Goal: Task Accomplishment & Management: Complete application form

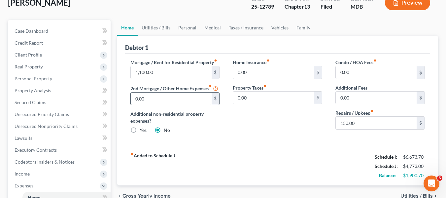
scroll to position [43, 0]
click at [282, 29] on link "Vehicles" at bounding box center [279, 28] width 25 height 16
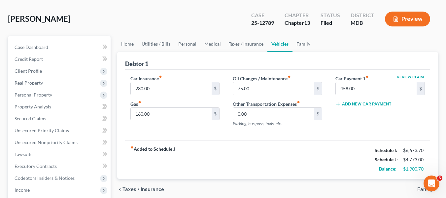
scroll to position [29, 0]
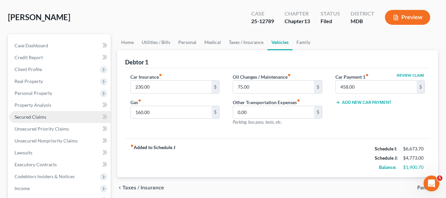
click at [31, 116] on span "Secured Claims" at bounding box center [31, 117] width 32 height 6
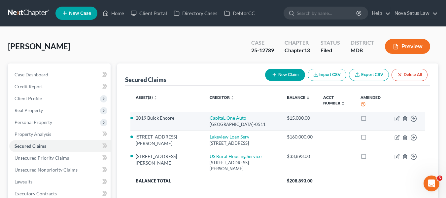
scroll to position [57, 0]
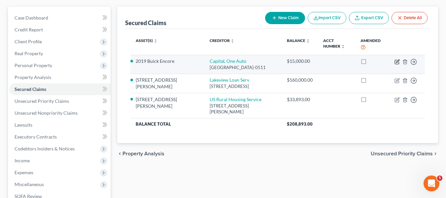
click at [398, 61] on icon "button" at bounding box center [396, 61] width 5 height 5
select select "4"
select select "0"
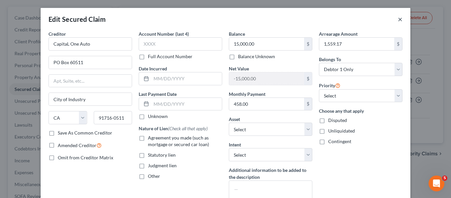
click at [398, 21] on button "×" at bounding box center [400, 19] width 5 height 8
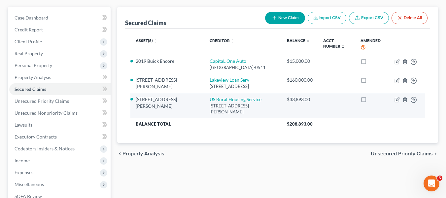
scroll to position [121, 0]
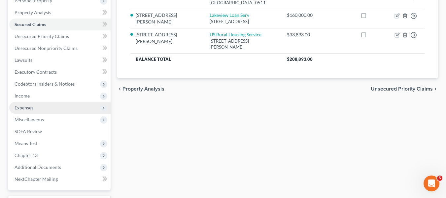
click at [35, 105] on span "Expenses" at bounding box center [59, 108] width 101 height 12
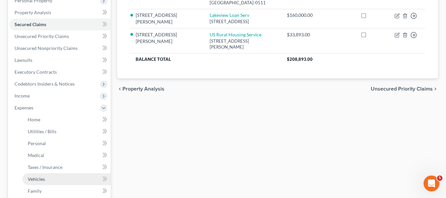
click at [45, 176] on link "Vehicles" at bounding box center [66, 179] width 88 height 12
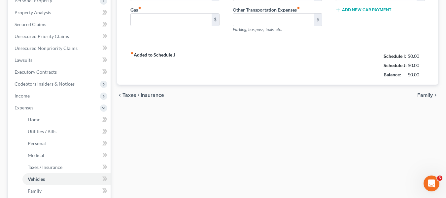
scroll to position [35, 0]
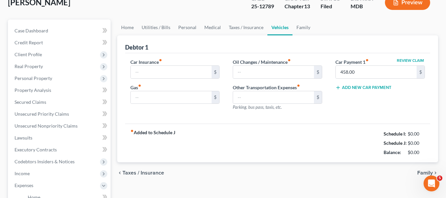
type input "230.00"
type input "160.00"
type input "75.00"
type input "0.00"
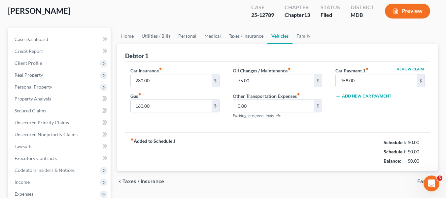
scroll to position [0, 0]
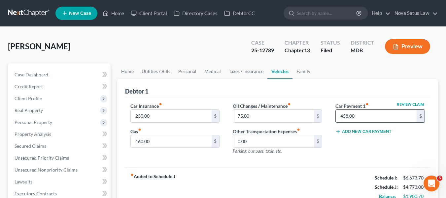
click at [379, 114] on input "458.00" at bounding box center [376, 116] width 81 height 13
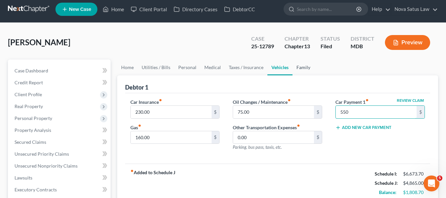
type input "550"
click at [305, 67] on link "Family" at bounding box center [303, 67] width 22 height 16
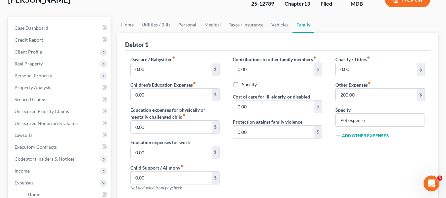
scroll to position [47, 0]
click at [346, 134] on button "Add Other Expenses" at bounding box center [361, 135] width 53 height 5
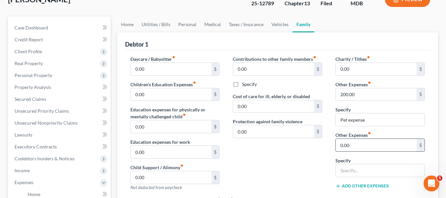
click at [351, 141] on input "0.00" at bounding box center [376, 145] width 81 height 13
type input "700"
click at [349, 169] on input "text" at bounding box center [380, 170] width 89 height 13
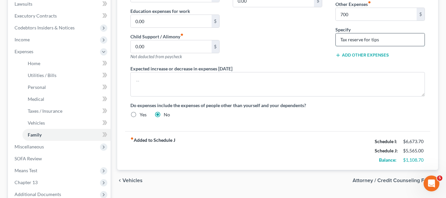
scroll to position [177, 0]
type input "Tax reserve for tips"
click at [360, 13] on input "700" at bounding box center [376, 14] width 81 height 13
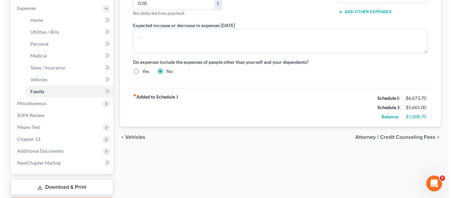
scroll to position [260, 0]
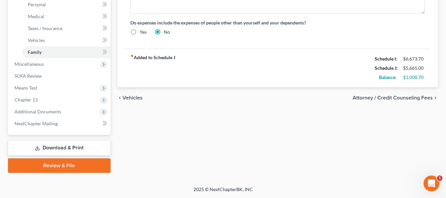
type input "800"
click at [47, 143] on link "Download & Print" at bounding box center [59, 148] width 103 height 16
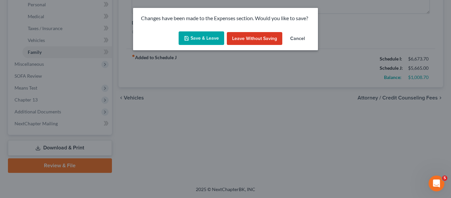
click at [189, 36] on icon "button" at bounding box center [186, 38] width 5 height 5
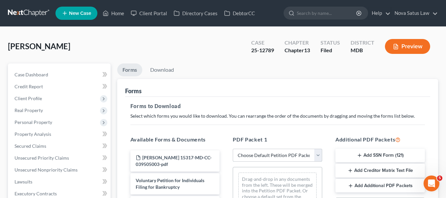
click at [251, 156] on select "Choose Default Petition PDF Packet Complete Bankruptcy Petition (all forms and …" at bounding box center [277, 154] width 89 height 13
select select "0"
click at [233, 148] on select "Choose Default Petition PDF Packet Complete Bankruptcy Petition (all forms and …" at bounding box center [277, 154] width 89 height 13
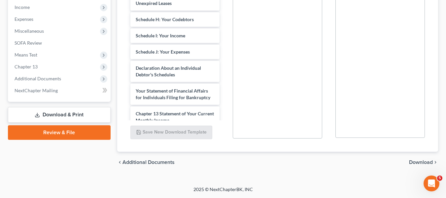
scroll to position [104, 0]
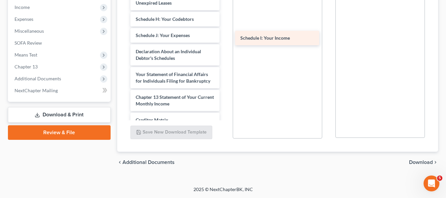
drag, startPoint x: 145, startPoint y: 33, endPoint x: 258, endPoint y: 35, distance: 112.5
click at [225, 35] on div "Schedule I: Your Income Carr, Shelly T 15317-MD-CC-039505003-pdf Voluntary Peti…" at bounding box center [175, 12] width 100 height 352
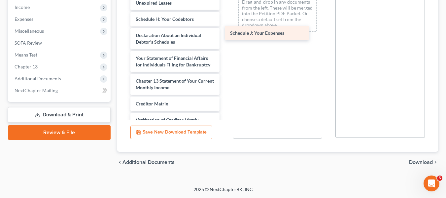
drag, startPoint x: 166, startPoint y: 33, endPoint x: 262, endPoint y: 31, distance: 95.4
click at [225, 31] on div "Schedule J: Your Expenses Carr, Shelly T 15317-MD-CC-039505003-pdf Voluntary Pe…" at bounding box center [175, 4] width 100 height 336
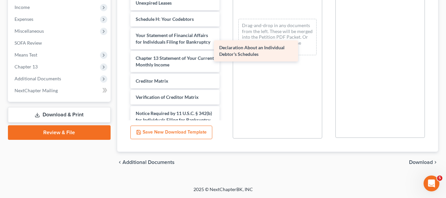
drag, startPoint x: 169, startPoint y: 34, endPoint x: 252, endPoint y: 47, distance: 84.1
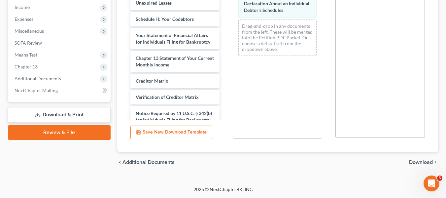
scroll to position [37, 0]
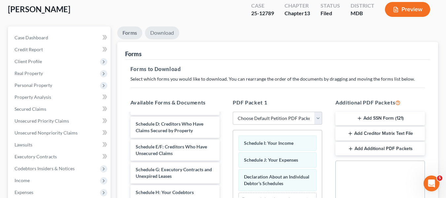
click at [167, 28] on link "Download" at bounding box center [162, 32] width 34 height 13
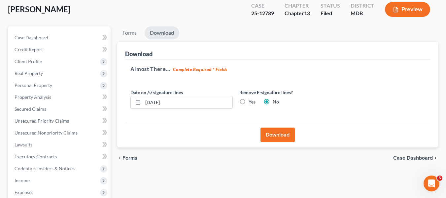
click at [275, 131] on button "Download" at bounding box center [277, 134] width 34 height 15
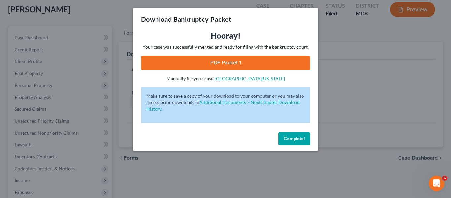
click at [207, 66] on link "PDF Packet 1" at bounding box center [225, 62] width 169 height 15
click at [282, 138] on button "Complete!" at bounding box center [294, 138] width 32 height 13
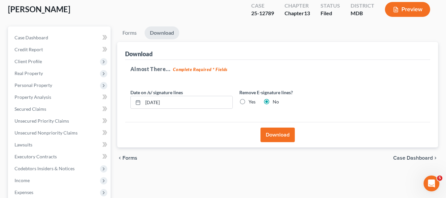
scroll to position [0, 0]
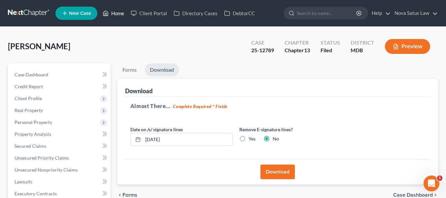
click at [117, 14] on link "Home" at bounding box center [113, 13] width 28 height 12
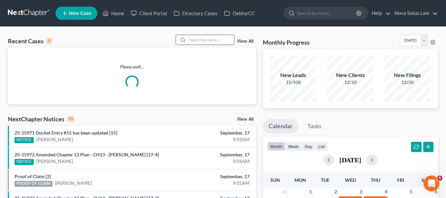
click at [195, 42] on input "search" at bounding box center [211, 40] width 46 height 10
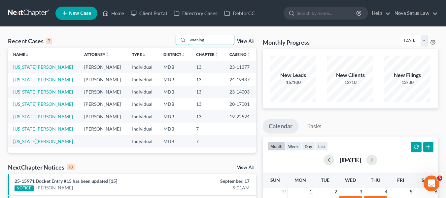
type input "washing"
click at [25, 81] on link "Washington, Miriam" at bounding box center [43, 80] width 60 height 6
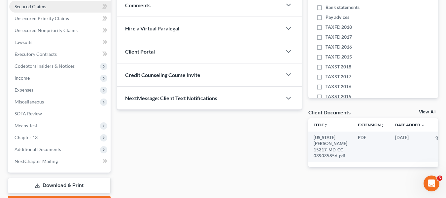
scroll to position [177, 0]
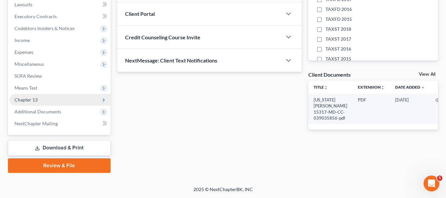
click at [33, 103] on span "Chapter 13" at bounding box center [59, 100] width 101 height 12
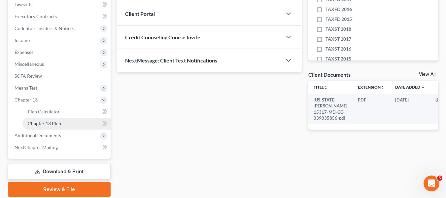
click at [37, 119] on link "Chapter 13 Plan" at bounding box center [66, 123] width 88 height 12
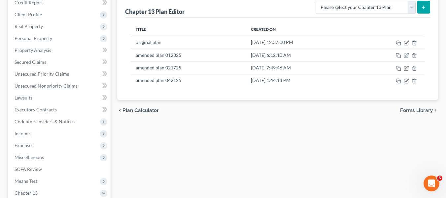
scroll to position [84, 0]
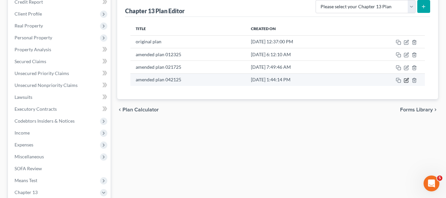
click at [407, 79] on icon "button" at bounding box center [405, 80] width 5 height 5
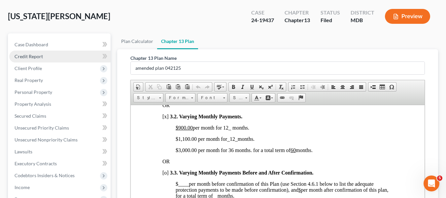
scroll to position [30, 0]
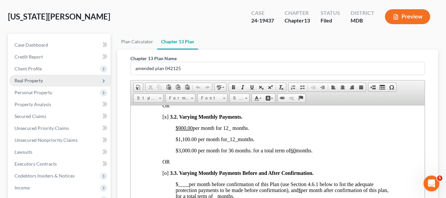
click at [39, 75] on span "Real Property" at bounding box center [59, 81] width 101 height 12
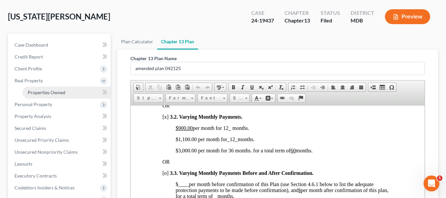
click at [43, 89] on link "Properties Owned" at bounding box center [66, 92] width 88 height 12
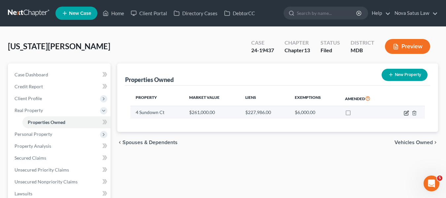
click at [406, 112] on icon "button" at bounding box center [406, 112] width 3 height 3
select select "21"
select select "0"
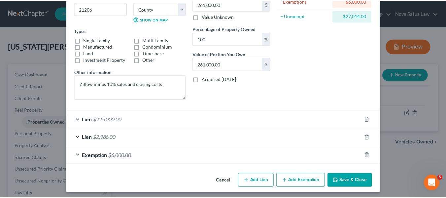
scroll to position [93, 0]
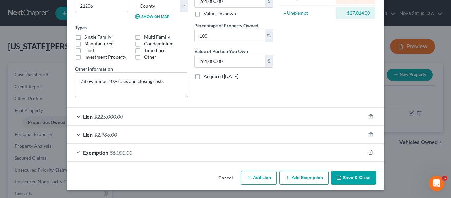
click at [347, 177] on button "Save & Close" at bounding box center [353, 178] width 45 height 14
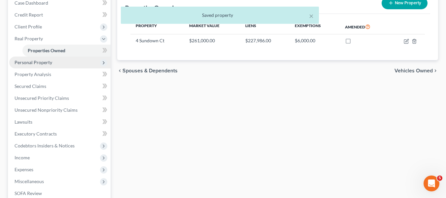
scroll to position [107, 0]
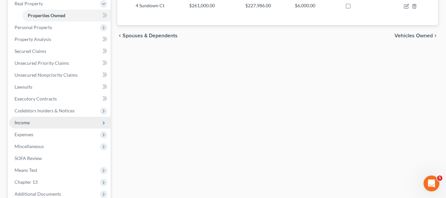
click at [48, 122] on span "Income" at bounding box center [59, 122] width 101 height 12
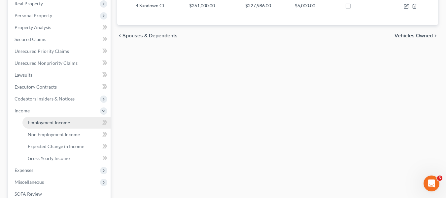
click at [51, 125] on span "Employment Income" at bounding box center [49, 122] width 42 height 6
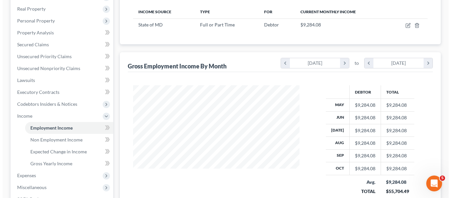
scroll to position [101, 0]
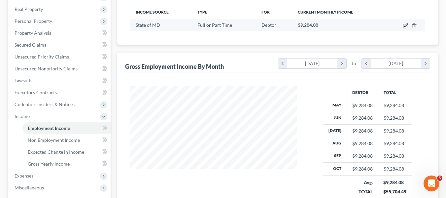
click at [403, 28] on icon "button" at bounding box center [405, 26] width 4 height 4
select select "0"
select select "2"
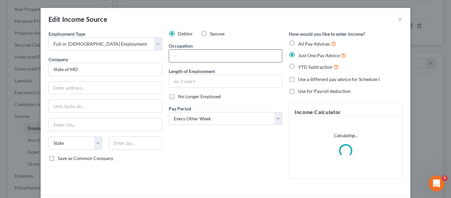
scroll to position [51, 0]
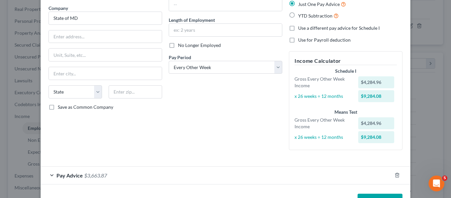
click at [64, 151] on div "Employment Type * Select Full or Part Time Employment Self Employment Company *…" at bounding box center [105, 67] width 120 height 176
click at [63, 174] on span "Pay Advice" at bounding box center [69, 175] width 26 height 6
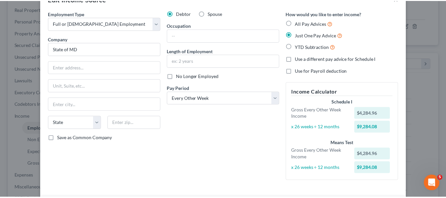
scroll to position [0, 0]
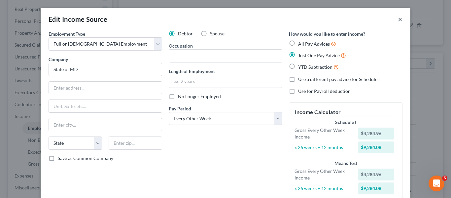
click at [399, 18] on button "×" at bounding box center [400, 19] width 5 height 8
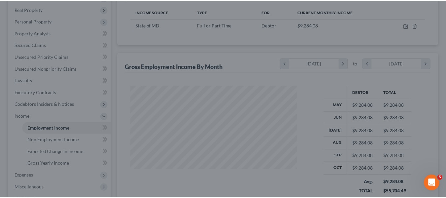
scroll to position [329802, 329741]
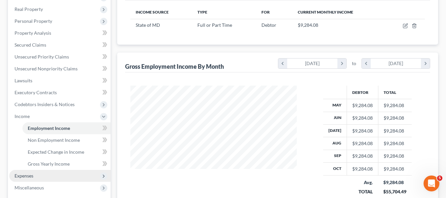
click at [37, 174] on span "Expenses" at bounding box center [59, 176] width 101 height 12
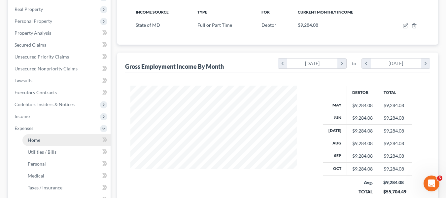
click at [33, 142] on span "Home" at bounding box center [34, 140] width 13 height 6
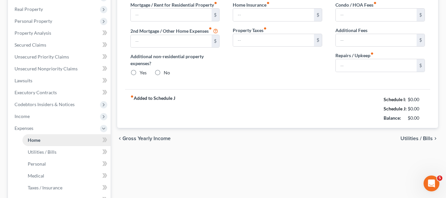
scroll to position [24, 0]
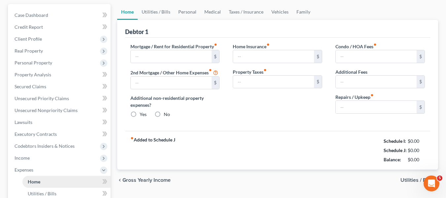
type input "1,400.00"
type input "0.00"
radio input "true"
type input "0.00"
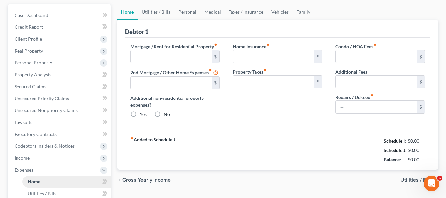
type input "35.00"
type input "0.00"
type input "150.00"
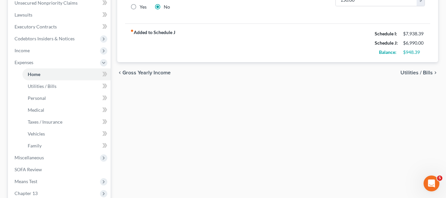
scroll to position [0, 0]
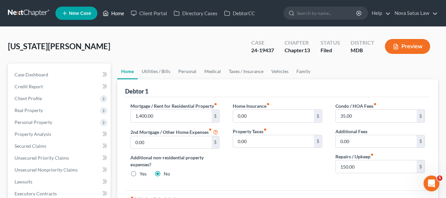
click at [113, 13] on link "Home" at bounding box center [113, 13] width 28 height 12
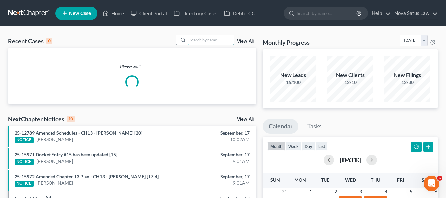
click at [198, 38] on input "search" at bounding box center [211, 40] width 46 height 10
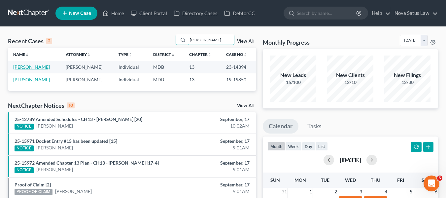
type input "lisa rose"
click at [19, 68] on link "Rose, Lisa" at bounding box center [31, 67] width 37 height 6
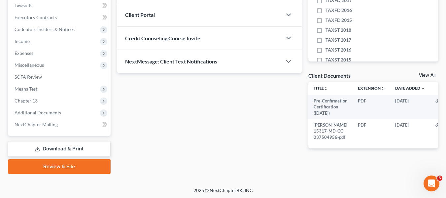
scroll to position [180, 0]
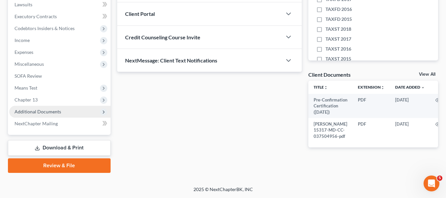
click at [28, 106] on span "Additional Documents" at bounding box center [59, 112] width 101 height 12
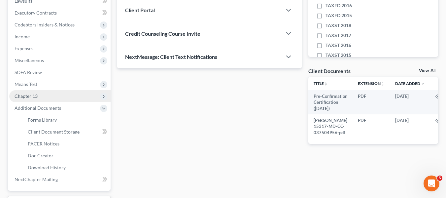
click at [25, 99] on span "Chapter 13" at bounding box center [59, 96] width 101 height 12
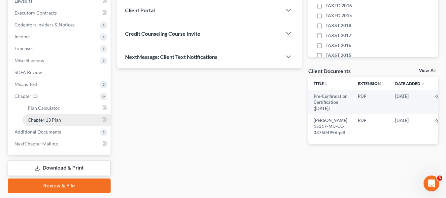
click at [34, 119] on span "Chapter 13 Plan" at bounding box center [44, 120] width 33 height 6
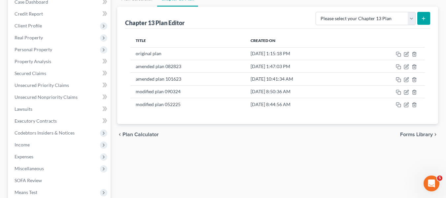
scroll to position [76, 0]
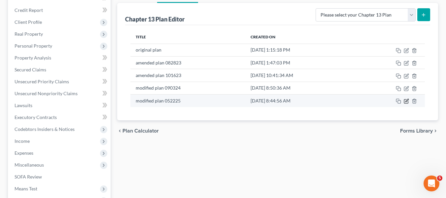
click at [405, 101] on icon "button" at bounding box center [406, 100] width 3 height 3
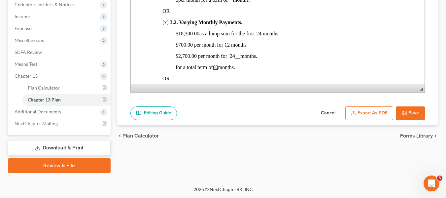
scroll to position [451, 0]
click at [412, 110] on button "Save" at bounding box center [410, 113] width 29 height 14
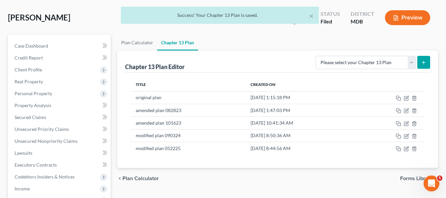
scroll to position [0, 0]
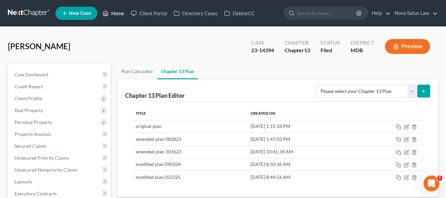
click at [115, 13] on link "Home" at bounding box center [113, 13] width 28 height 12
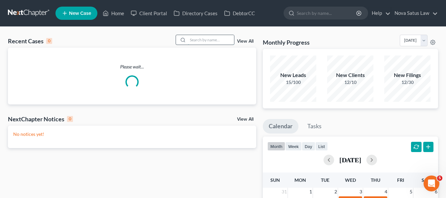
click at [209, 41] on input "search" at bounding box center [211, 40] width 46 height 10
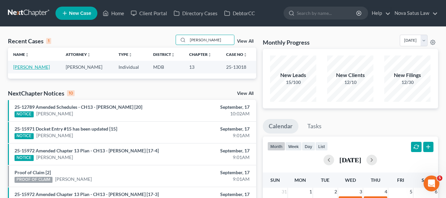
type input "colin"
click at [23, 69] on link "Keohan, Colin" at bounding box center [31, 67] width 37 height 6
